Goal: Check status: Check status

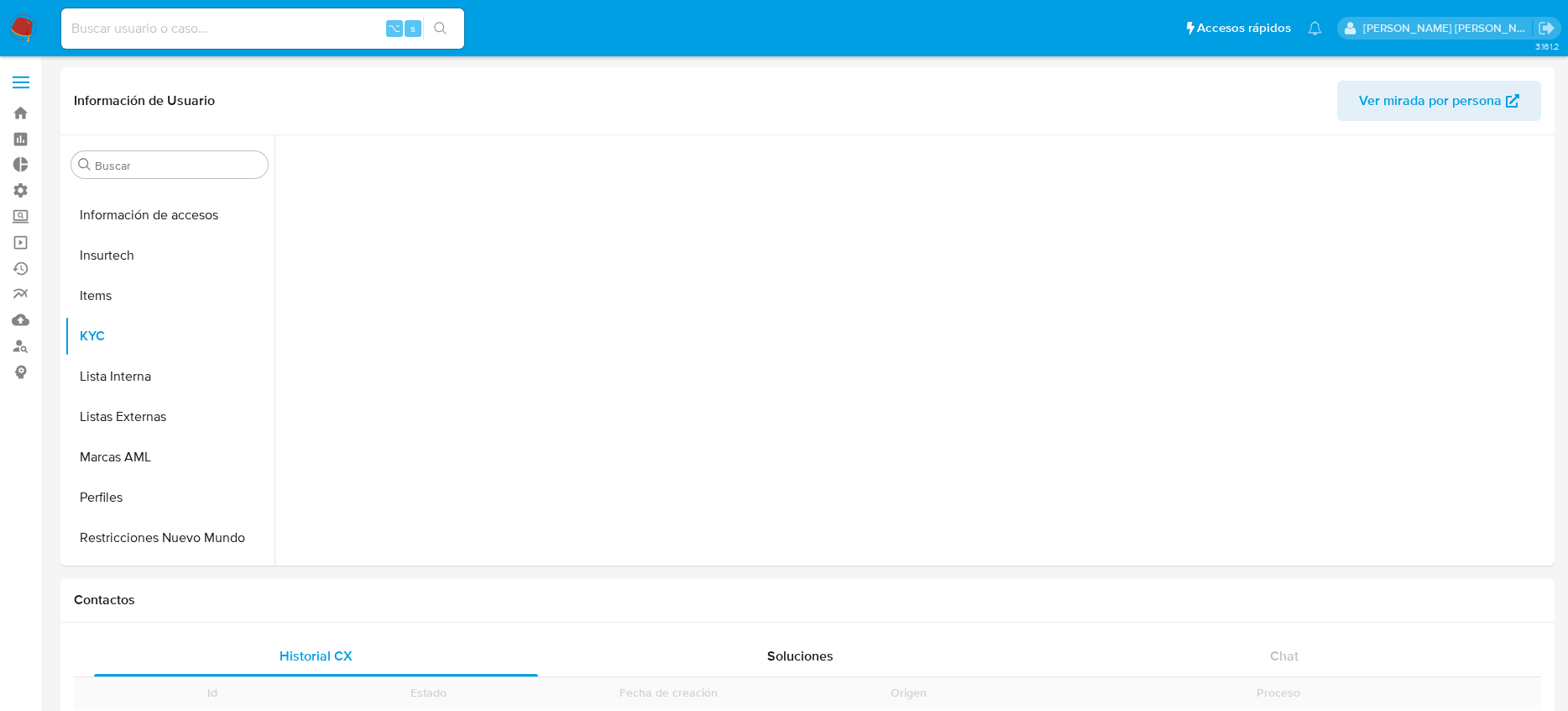
click at [287, 26] on input at bounding box center [262, 28] width 403 height 22
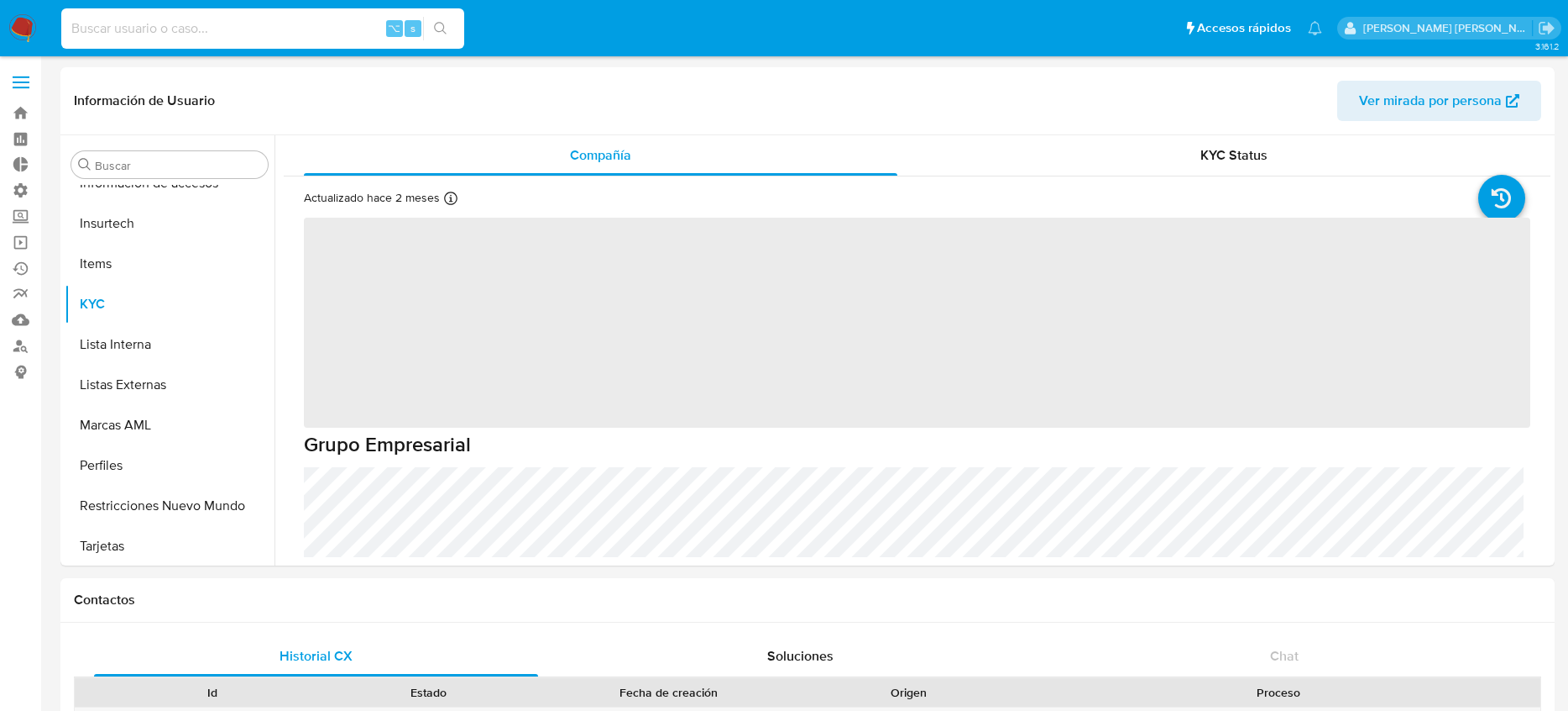
scroll to position [791, 0]
paste input "7MuexFJ29CZe4j4I8vjMjnMH"
type input "7MuexFJ29CZe4j4I8vjMjnMH"
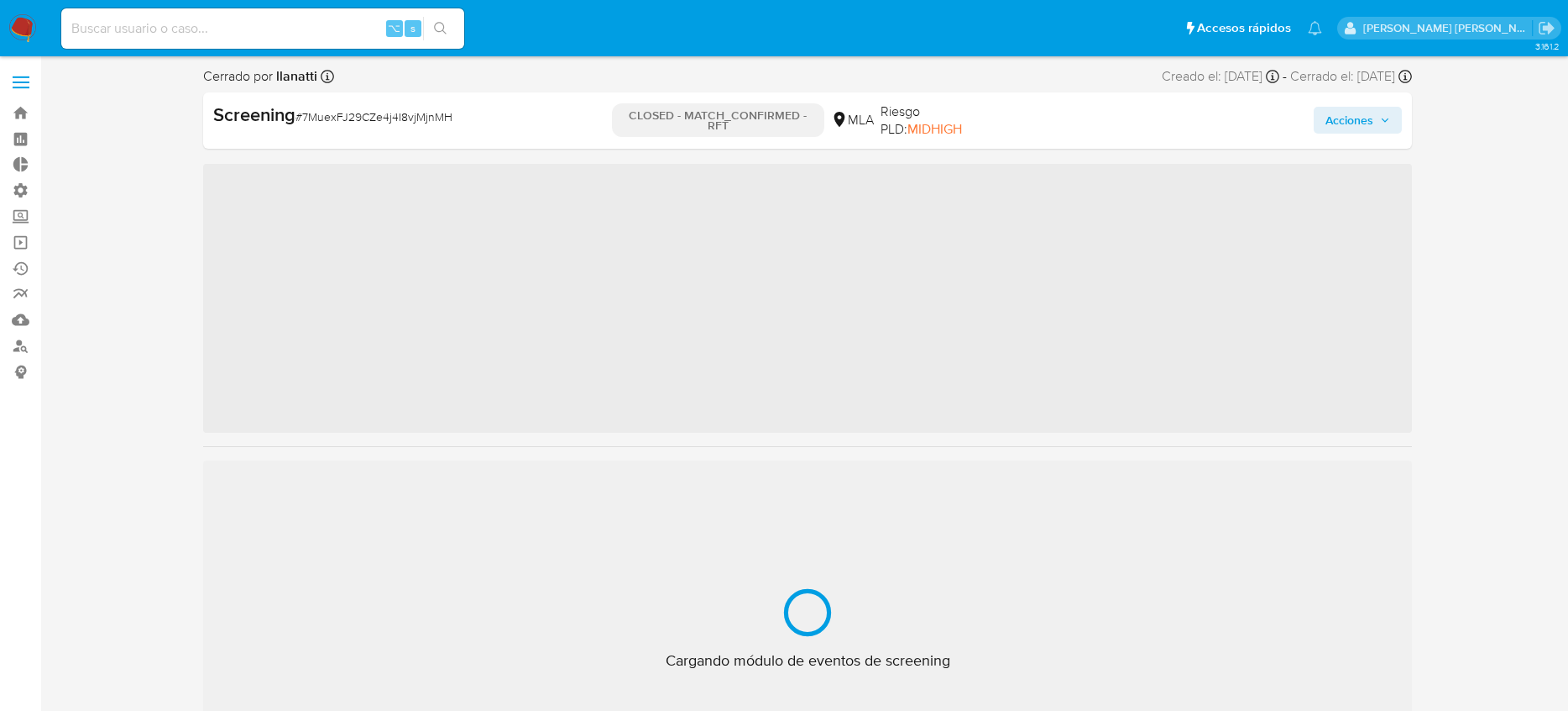
scroll to position [871, 0]
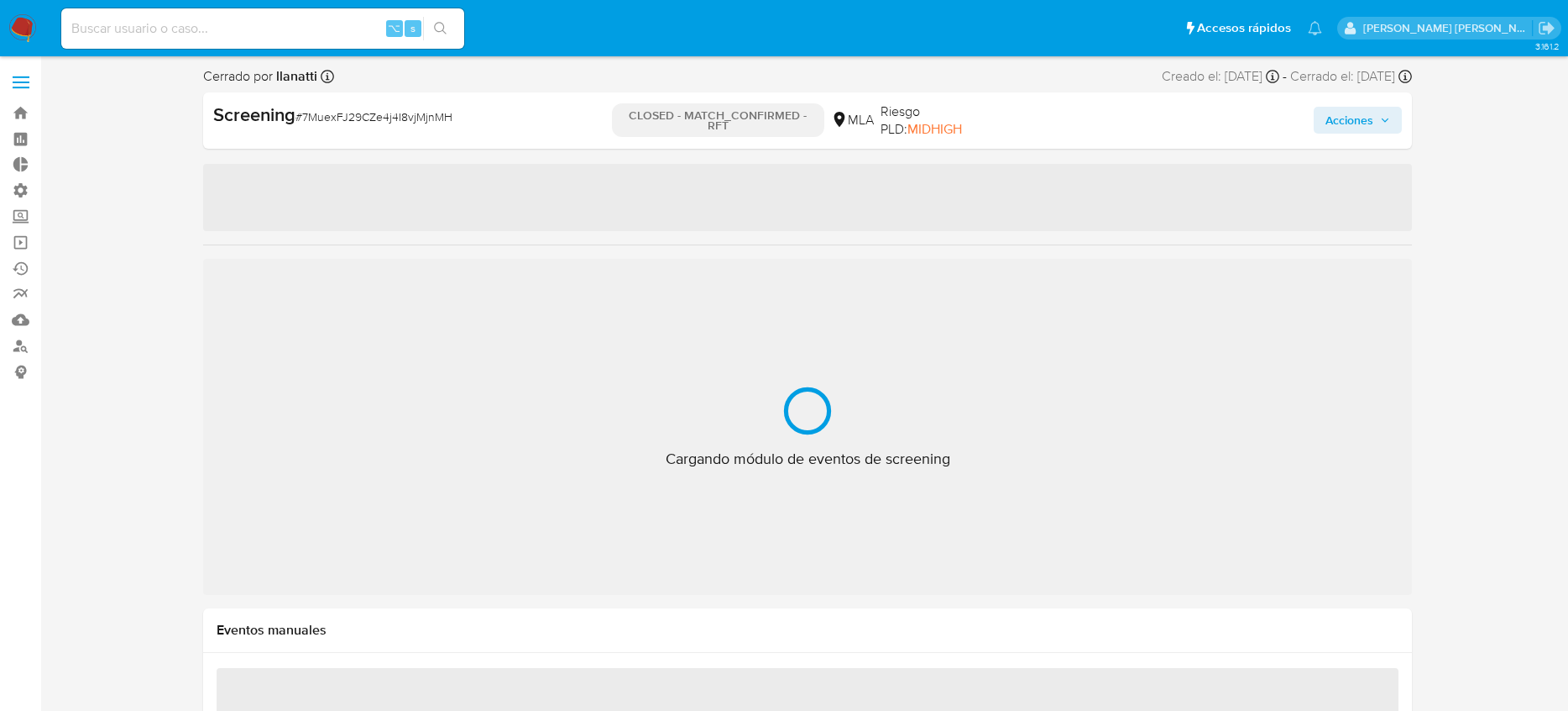
select select "10"
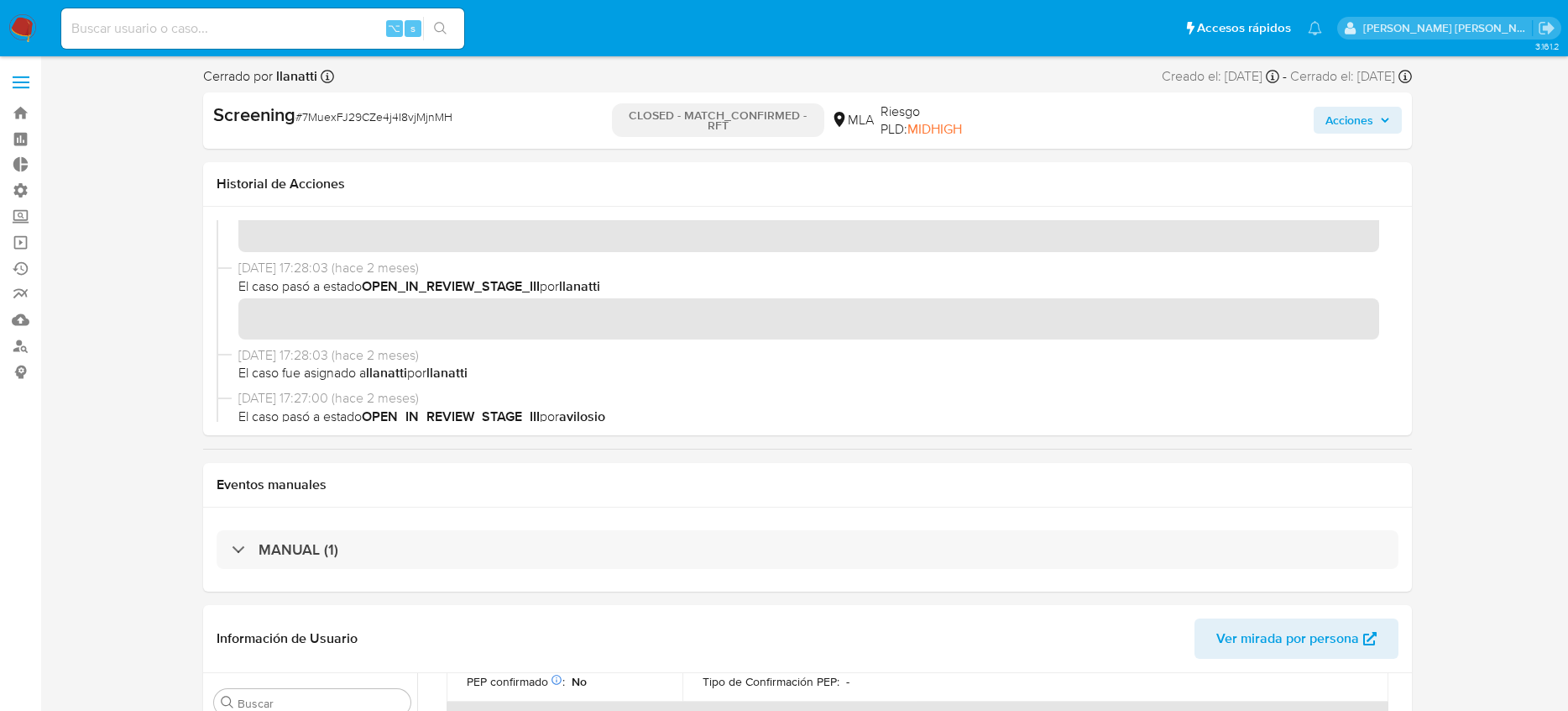
scroll to position [0, 0]
